Goal: Task Accomplishment & Management: Manage account settings

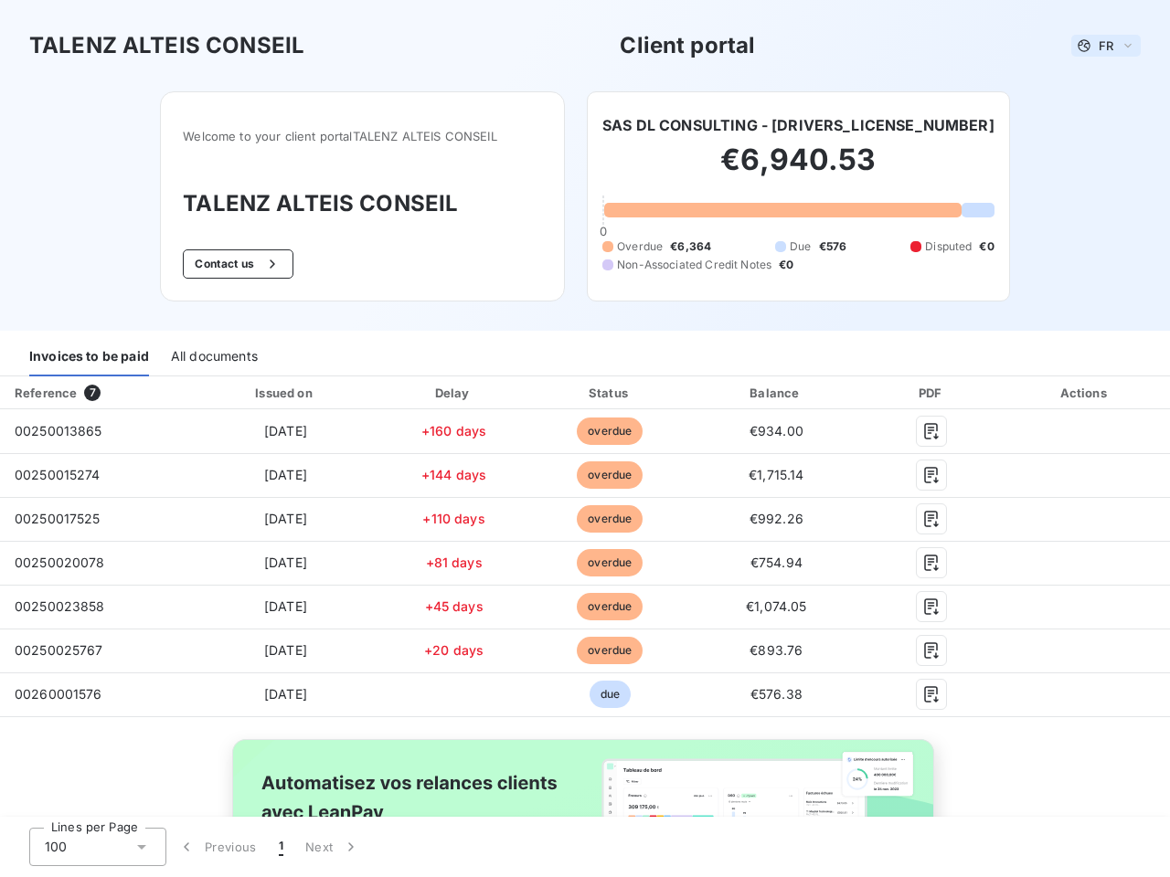
click at [1099, 46] on span "FR" at bounding box center [1106, 45] width 15 height 15
click at [228, 264] on button "Contact us" at bounding box center [238, 263] width 111 height 29
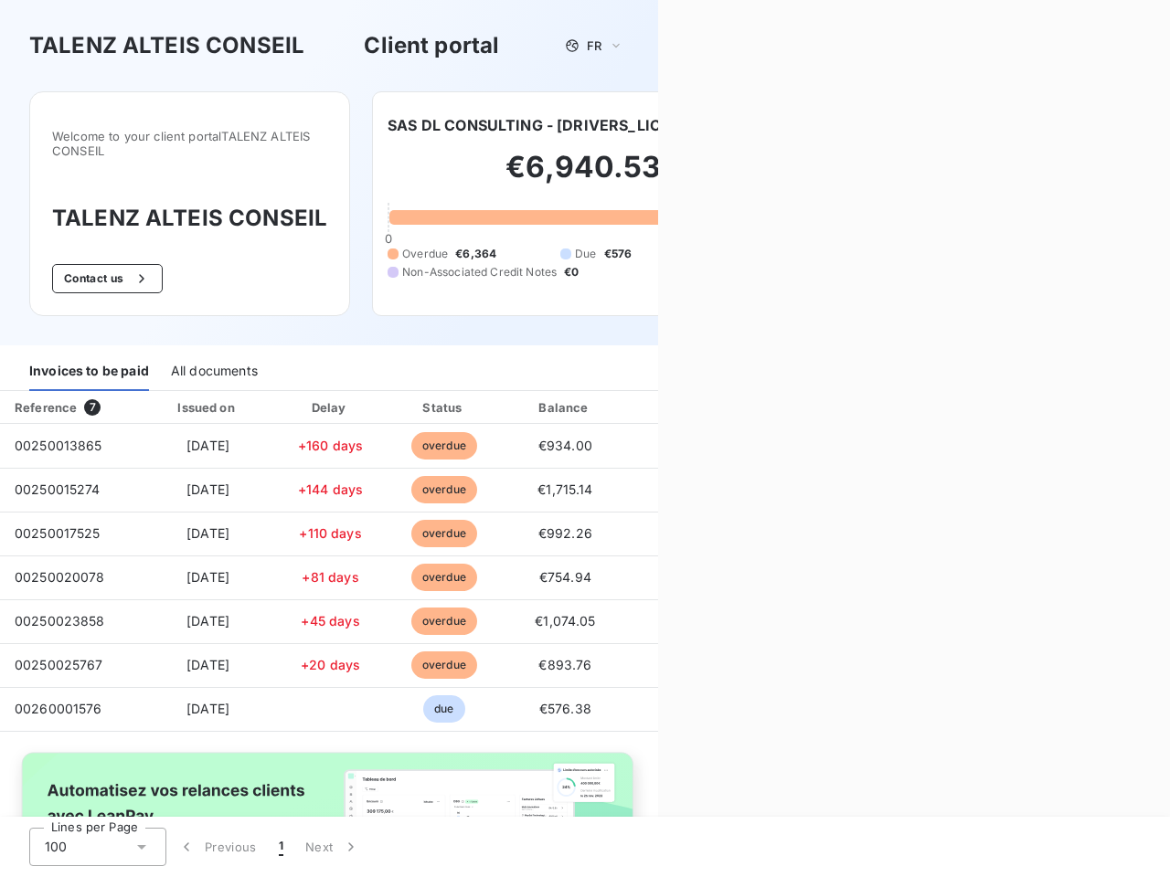
click at [723, 125] on div "Contact us Fill out the form below, and a member of our team will get back to y…" at bounding box center [914, 438] width 512 height 877
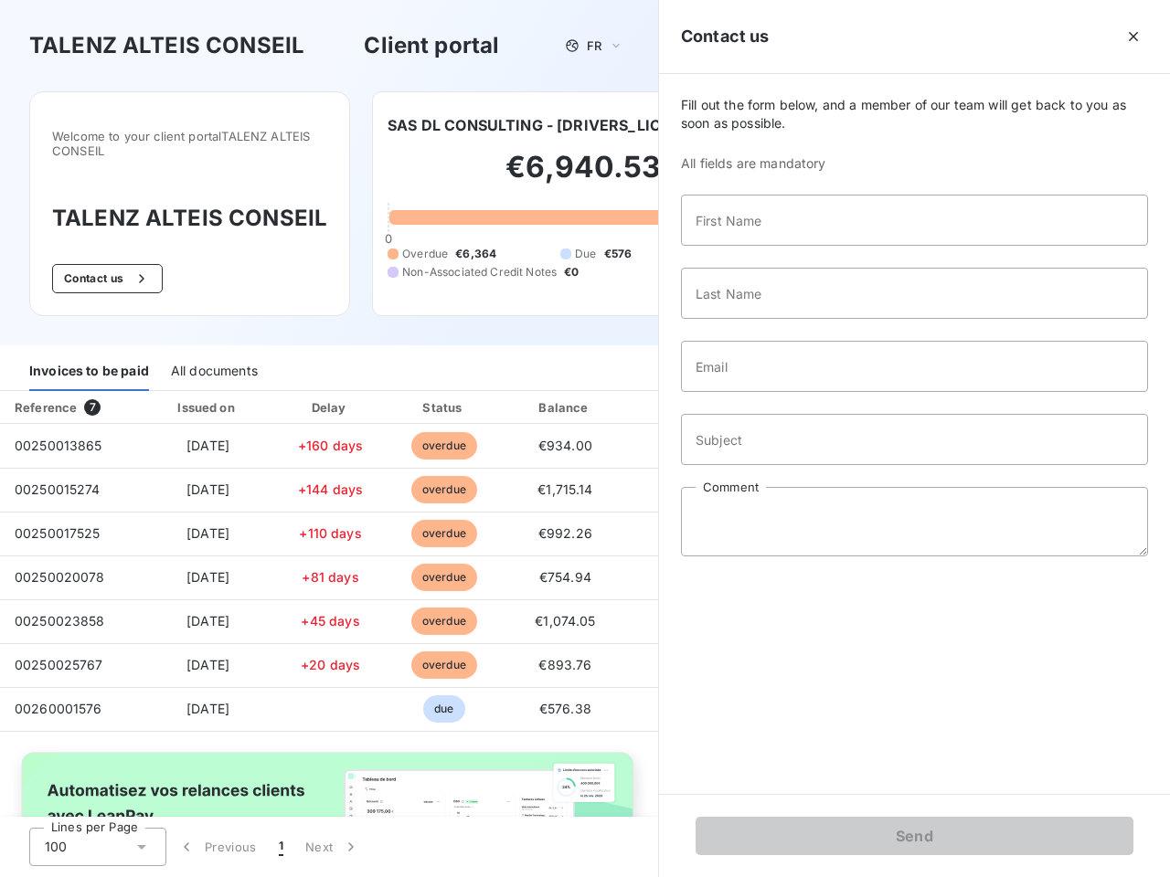
click at [89, 357] on div "Invoices to be paid" at bounding box center [89, 372] width 120 height 38
click at [213, 357] on div "All documents" at bounding box center [214, 372] width 87 height 38
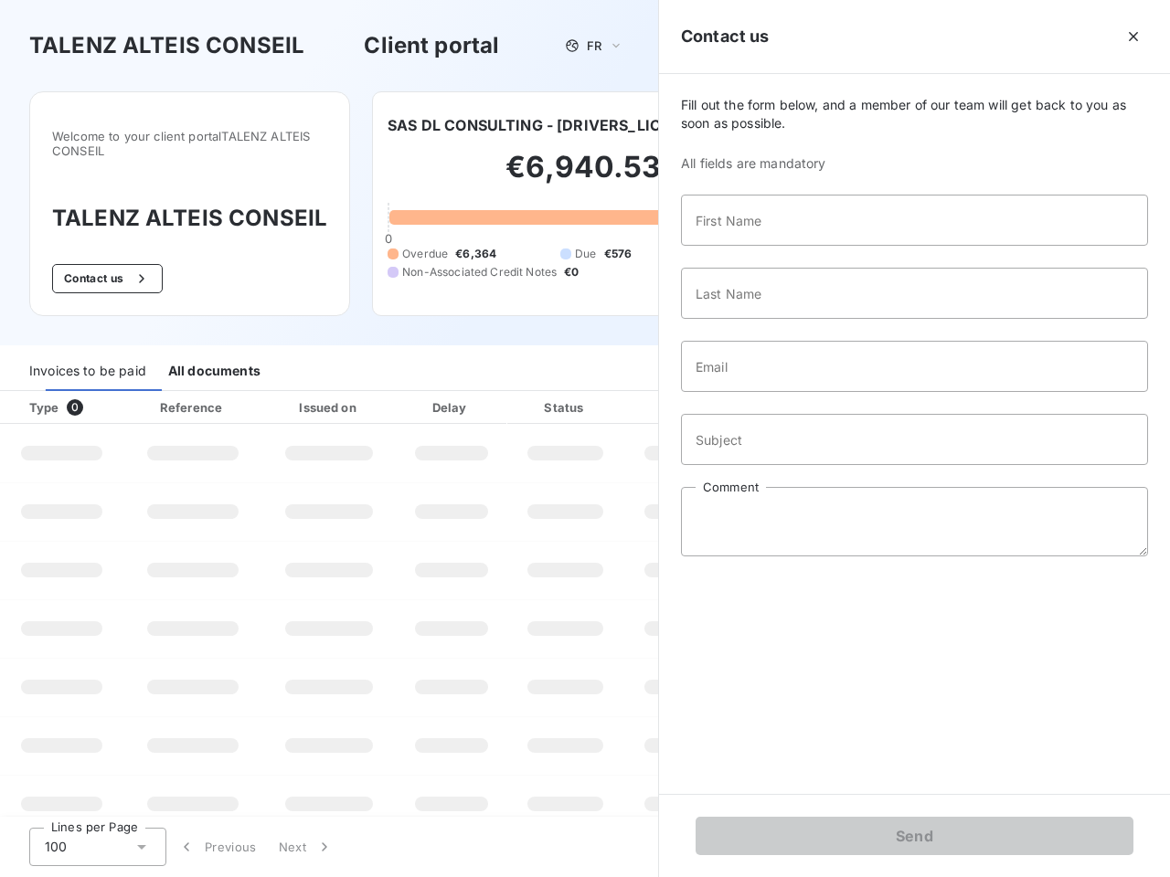
click at [95, 393] on th "Type 0" at bounding box center [61, 407] width 123 height 33
click at [281, 393] on th "Issued on" at bounding box center [328, 407] width 133 height 33
click at [447, 393] on th "Delay" at bounding box center [451, 407] width 111 height 33
click at [601, 393] on th "Status" at bounding box center [565, 407] width 116 height 33
click at [765, 393] on div "Fill out the form below, and a member of our team will get back to you as soon …" at bounding box center [914, 434] width 511 height 720
